Goal: Transaction & Acquisition: Book appointment/travel/reservation

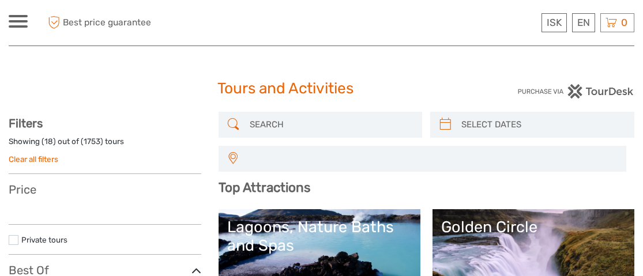
select select
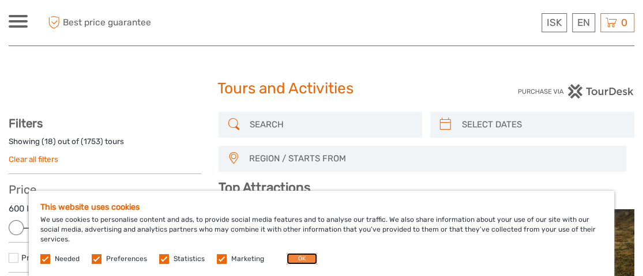
click at [291, 254] on button "OK" at bounding box center [301, 259] width 31 height 12
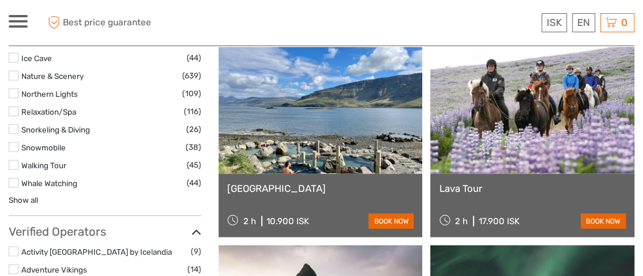
scroll to position [1205, 0]
click at [528, 133] on link at bounding box center [532, 110] width 204 height 127
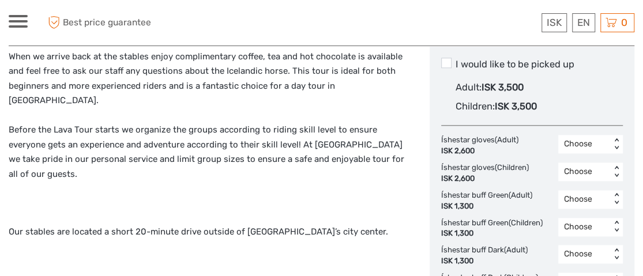
scroll to position [635, 0]
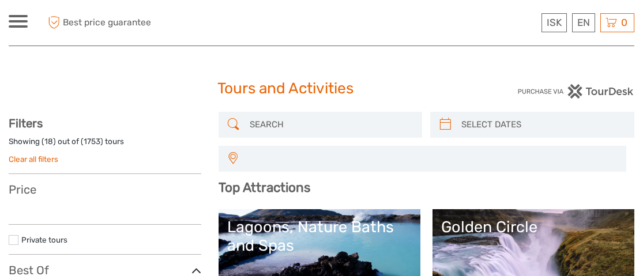
select select
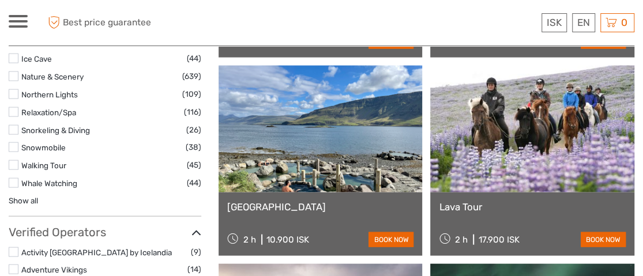
scroll to position [1205, 0]
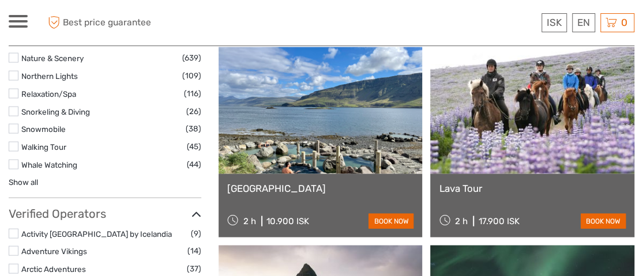
select select
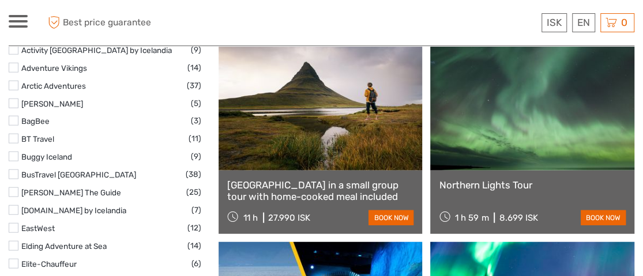
scroll to position [1420, 0]
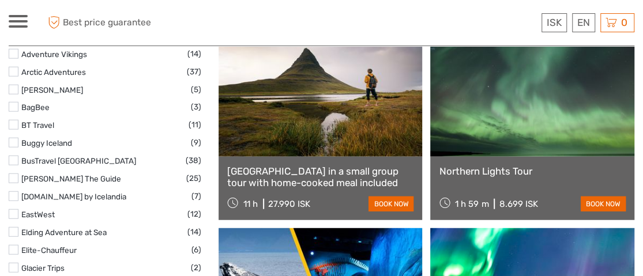
click at [550, 113] on link at bounding box center [532, 93] width 204 height 127
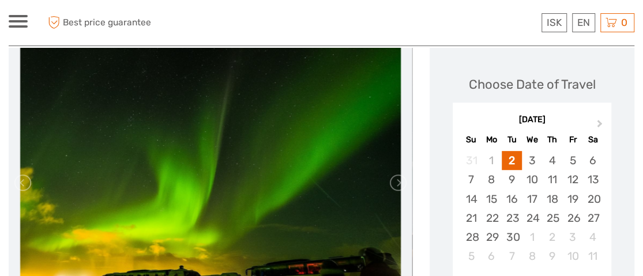
scroll to position [88, 0]
